Goal: Contribute content: Add original content to the website for others to see

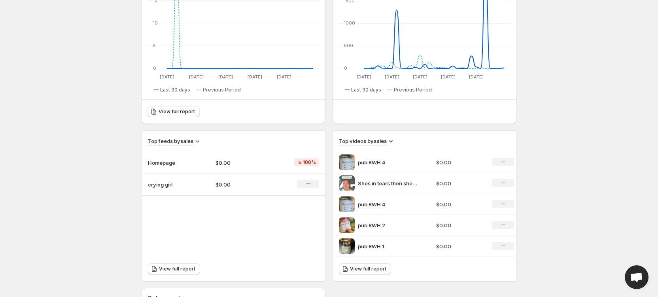
scroll to position [156, 0]
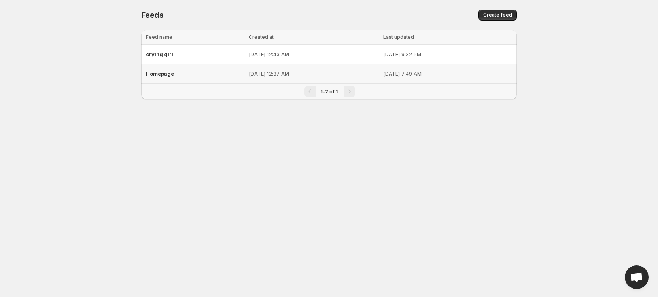
click at [162, 75] on span "Homepage" at bounding box center [160, 73] width 28 height 6
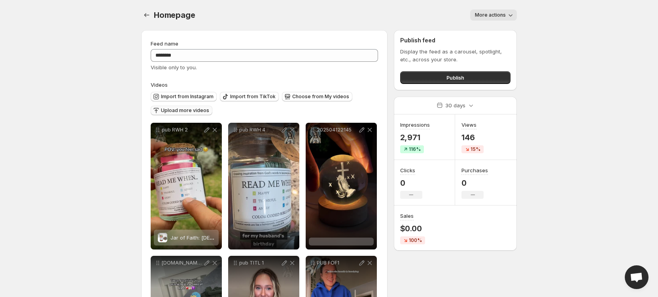
click at [203, 110] on span "Upload more videos" at bounding box center [185, 110] width 48 height 6
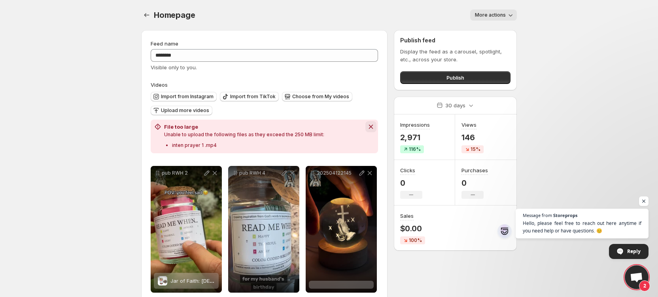
click at [369, 127] on icon "Dismiss notification" at bounding box center [371, 127] width 8 height 8
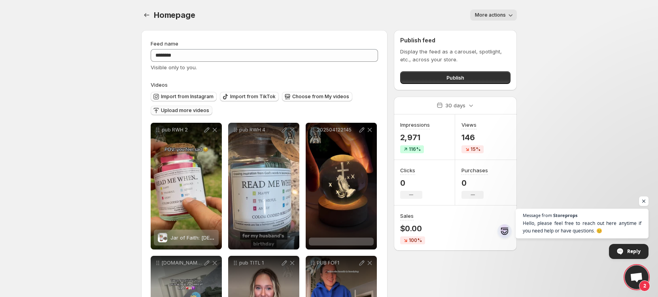
click at [202, 110] on span "Upload more videos" at bounding box center [185, 110] width 48 height 6
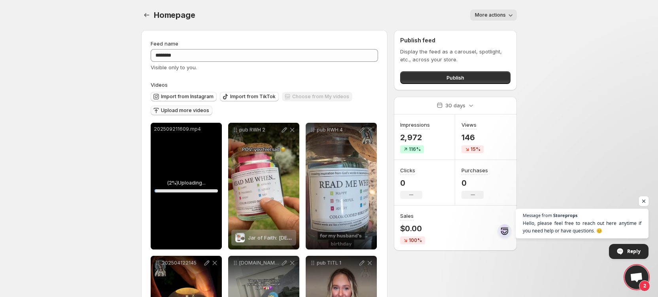
click at [645, 202] on span "Open chat" at bounding box center [644, 201] width 10 height 10
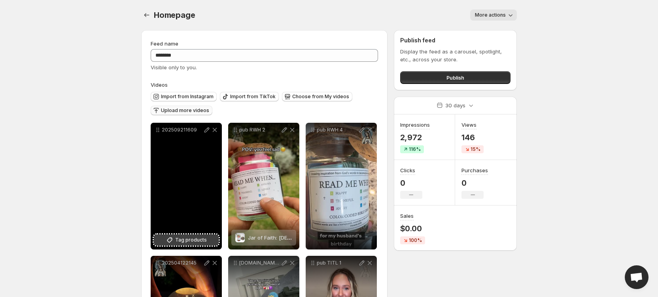
click at [208, 238] on button "Tag products" at bounding box center [186, 239] width 65 height 11
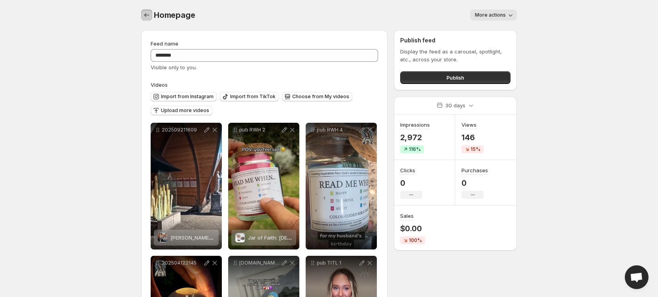
click at [148, 15] on icon "Settings" at bounding box center [147, 15] width 8 height 8
